Goal: Information Seeking & Learning: Compare options

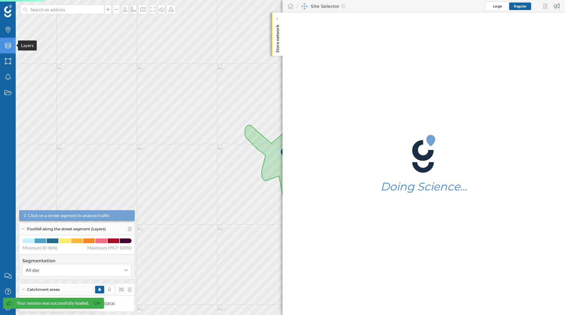
click at [3, 45] on div "Layers" at bounding box center [8, 46] width 16 height 16
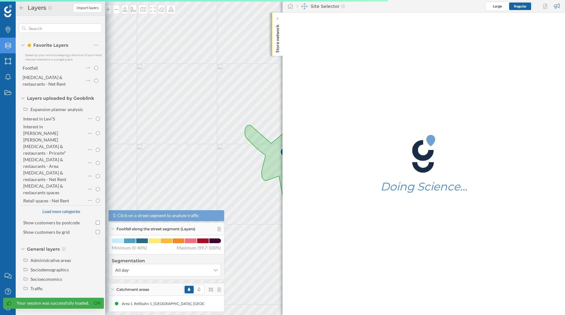
click at [326, 3] on div "Site Selector Large Regular" at bounding box center [424, 6] width 283 height 13
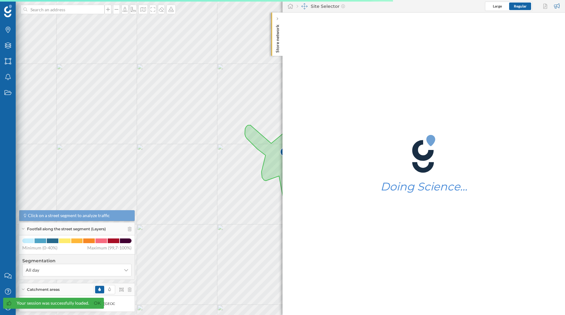
click at [306, 7] on img at bounding box center [305, 6] width 6 height 6
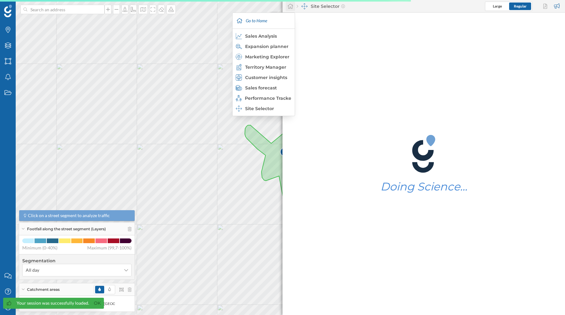
click at [291, 7] on icon at bounding box center [291, 6] width 6 height 5
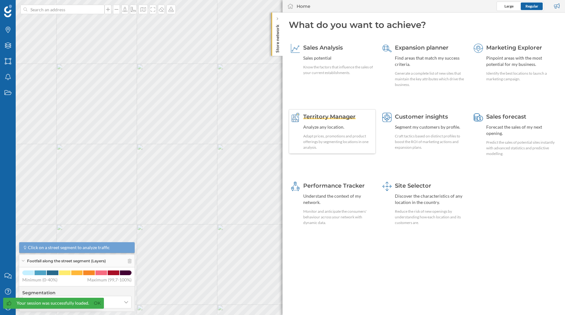
click at [321, 127] on div "Analyze any location." at bounding box center [338, 127] width 71 height 6
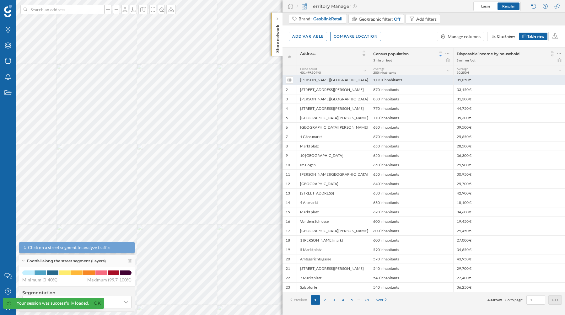
click at [325, 82] on div "[PERSON_NAME][GEOGRAPHIC_DATA]" at bounding box center [333, 79] width 73 height 9
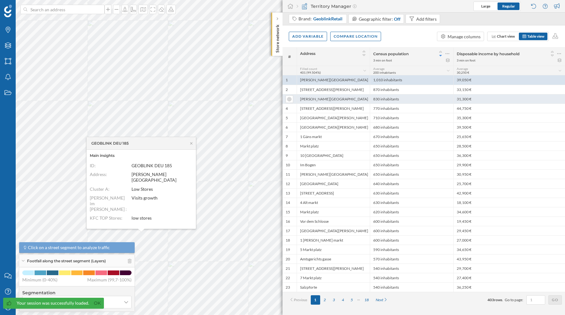
click at [340, 100] on div "[PERSON_NAME][GEOGRAPHIC_DATA]" at bounding box center [333, 98] width 73 height 9
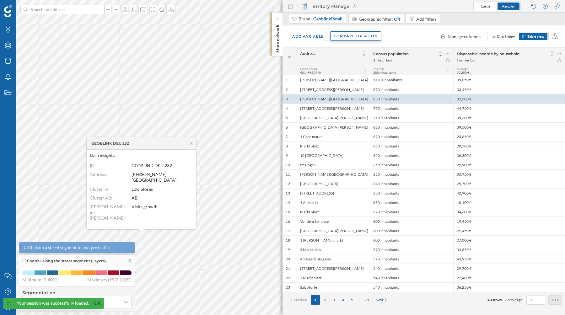
click at [351, 35] on div "Compare location" at bounding box center [355, 35] width 51 height 9
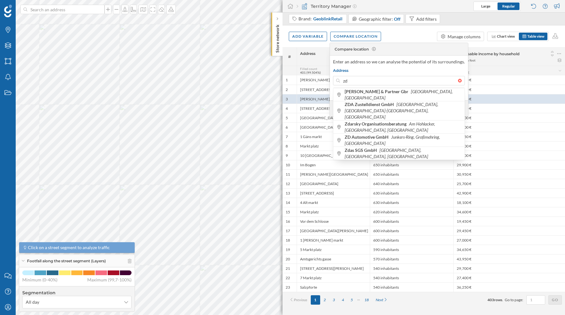
type input "z"
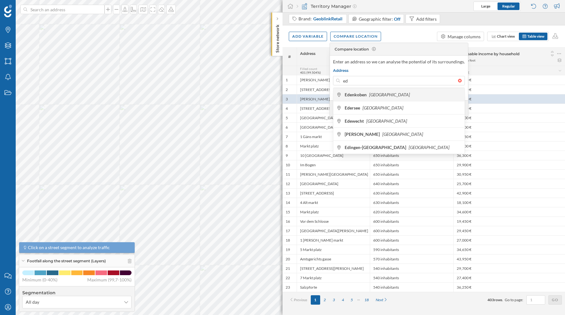
click at [381, 97] on span "Edenkoben [GEOGRAPHIC_DATA]" at bounding box center [403, 95] width 117 height 6
click at [381, 85] on input "ed" at bounding box center [399, 80] width 118 height 9
type input "67 [GEOGRAPHIC_DATA], [GEOGRAPHIC_DATA]"
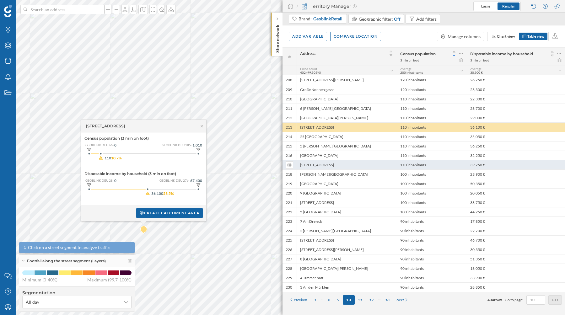
click at [328, 161] on div "[STREET_ADDRESS]" at bounding box center [347, 164] width 100 height 9
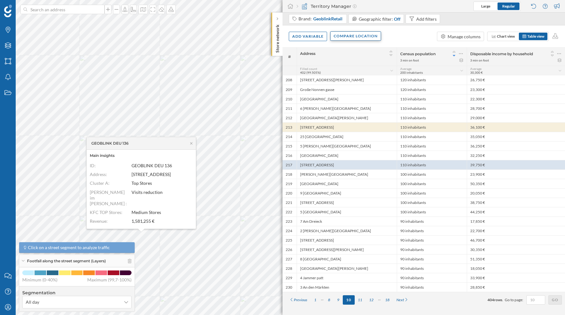
click at [359, 38] on div "Compare location" at bounding box center [355, 35] width 51 height 9
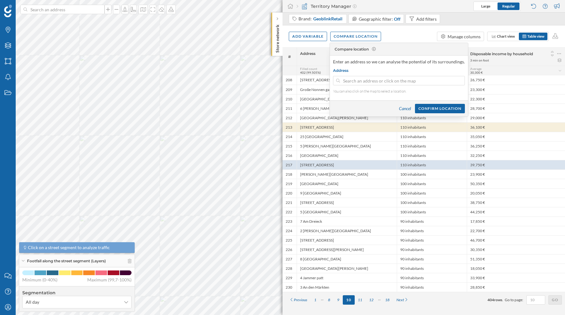
click at [7, 11] on img at bounding box center [8, 11] width 8 height 13
